Goal: Check status: Check status

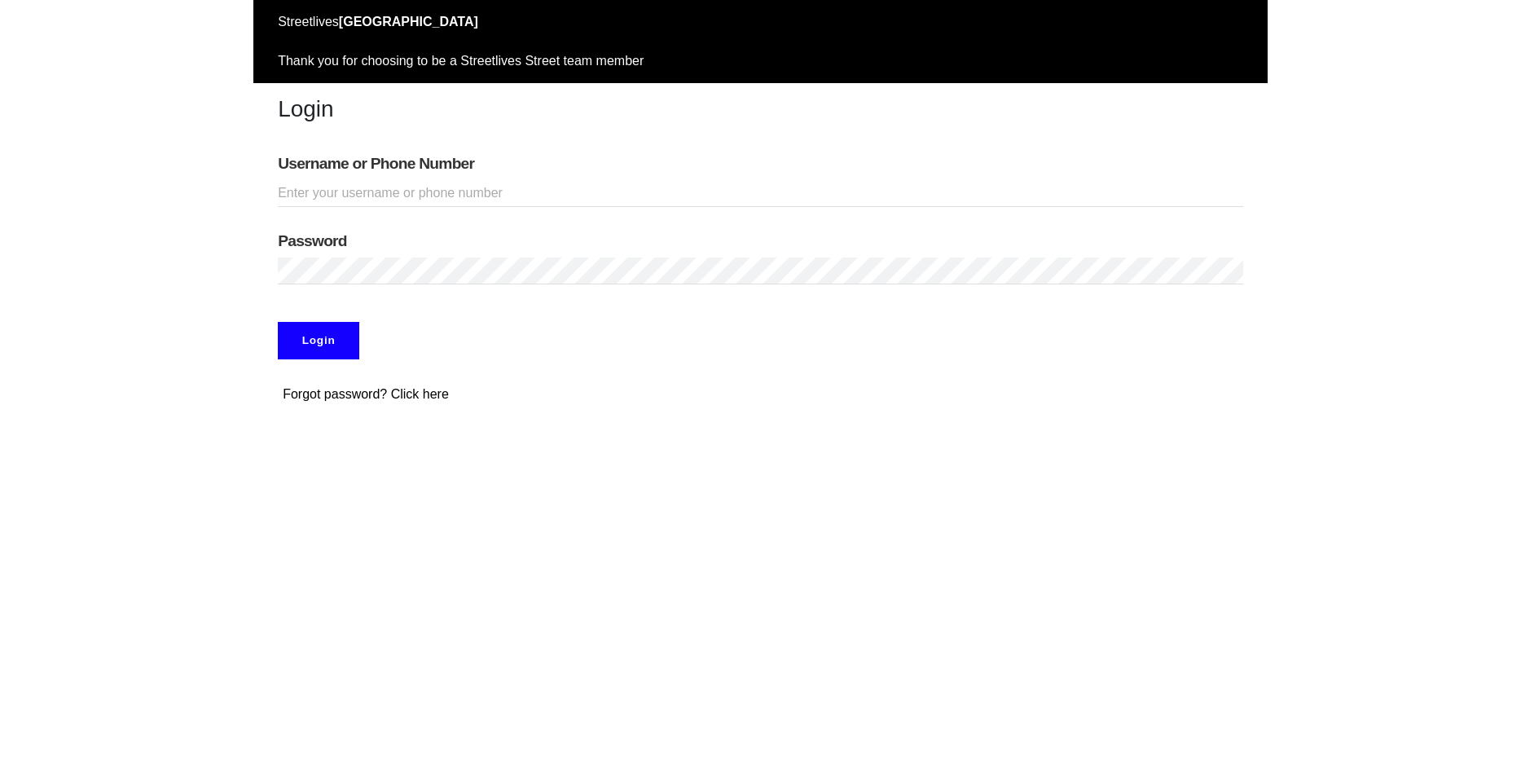
click at [494, 193] on input "Username or Phone Number" at bounding box center [760, 194] width 965 height 27
type input "[PERSON_NAME]"
click at [331, 338] on input "Login" at bounding box center [318, 340] width 82 height 38
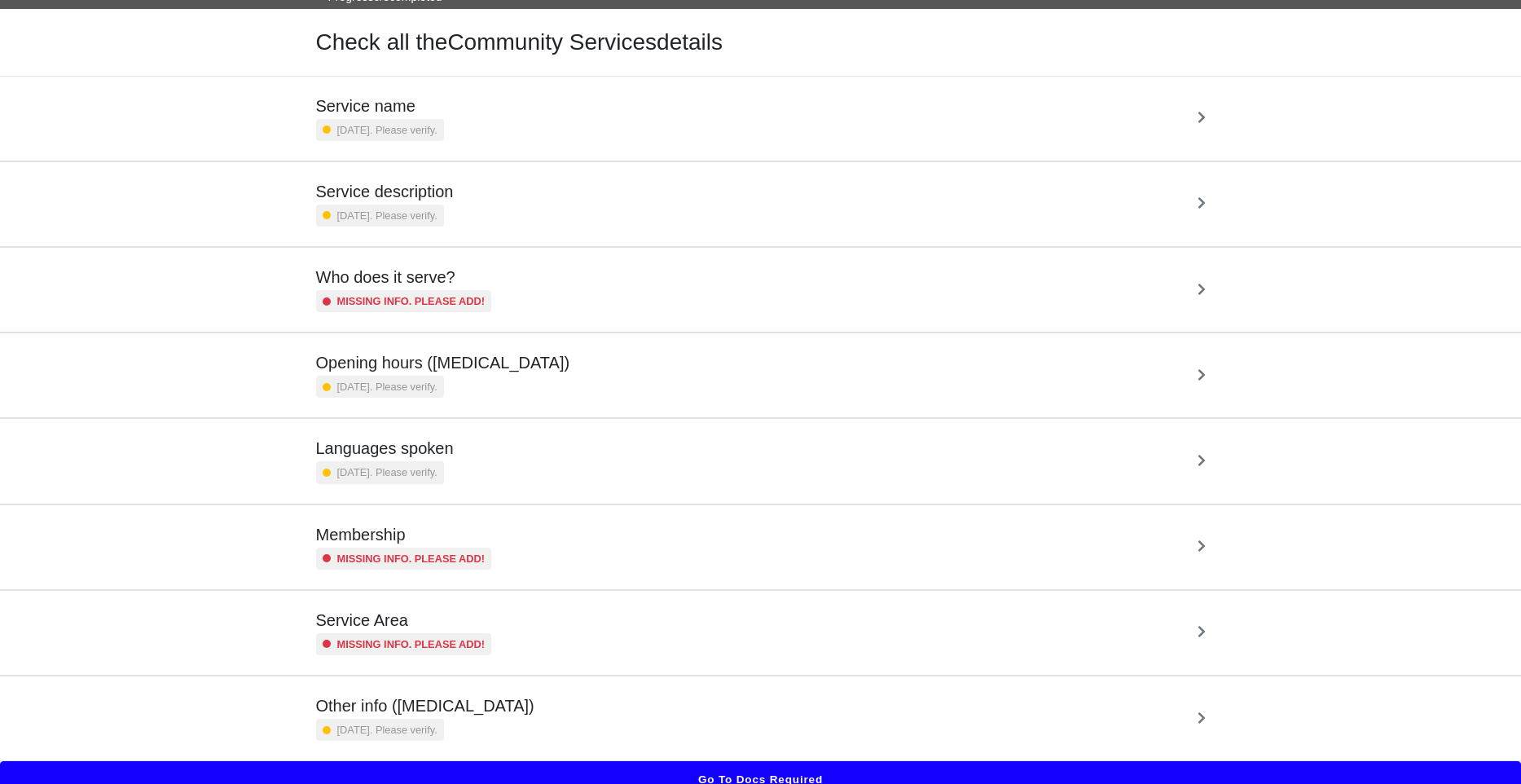
scroll to position [65, 0]
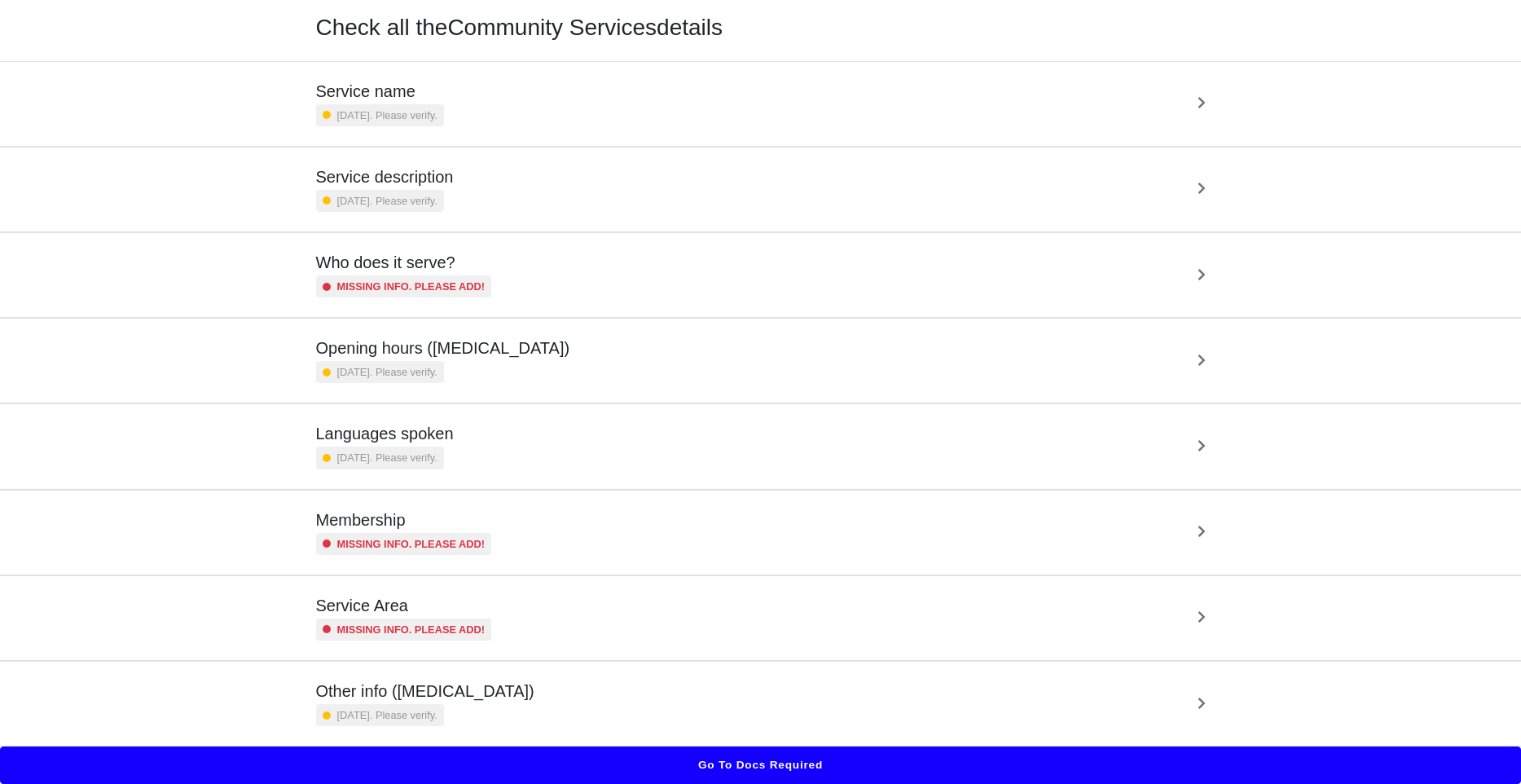
click at [627, 121] on div "Service name [DATE]. Please verify." at bounding box center [761, 104] width 890 height 45
